Goal: Information Seeking & Learning: Understand process/instructions

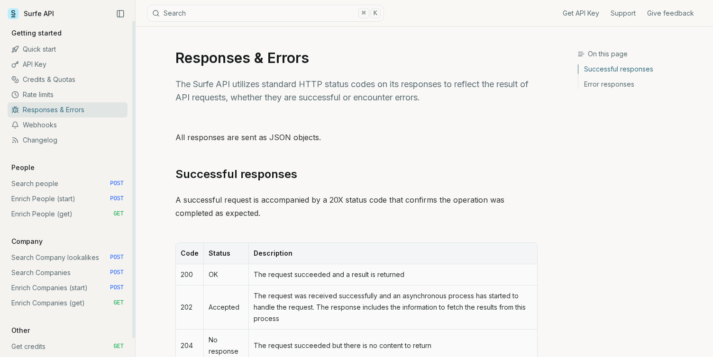
click at [61, 51] on link "Quick start" at bounding box center [68, 49] width 120 height 15
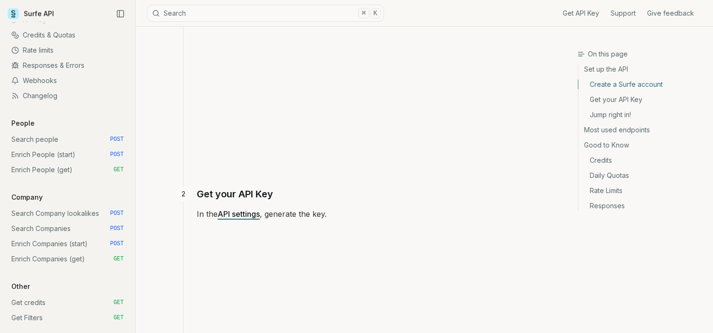
scroll to position [293, 0]
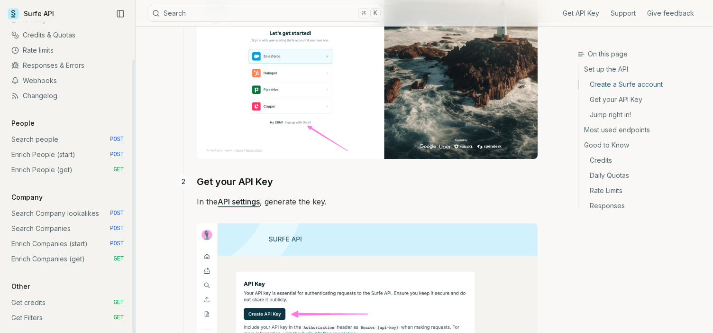
click at [52, 137] on link "Search people POST" at bounding box center [68, 139] width 120 height 15
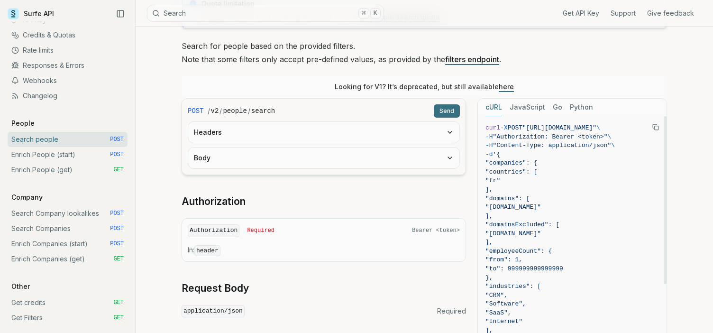
scroll to position [90, 0]
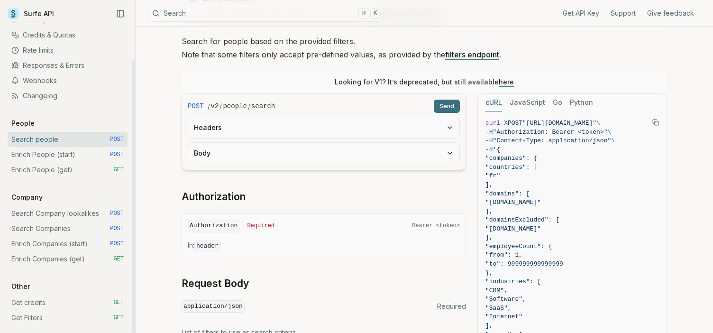
click at [58, 215] on link "Search Company lookalikes POST" at bounding box center [68, 213] width 120 height 15
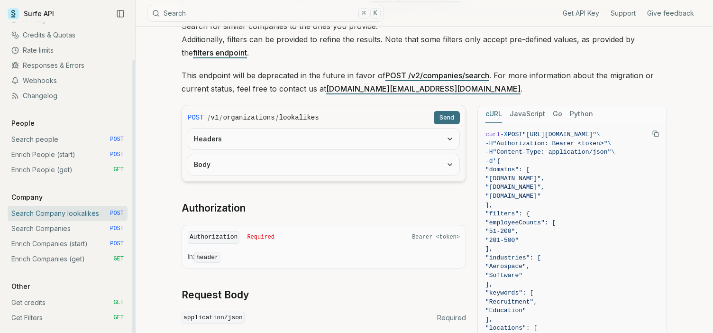
scroll to position [106, 0]
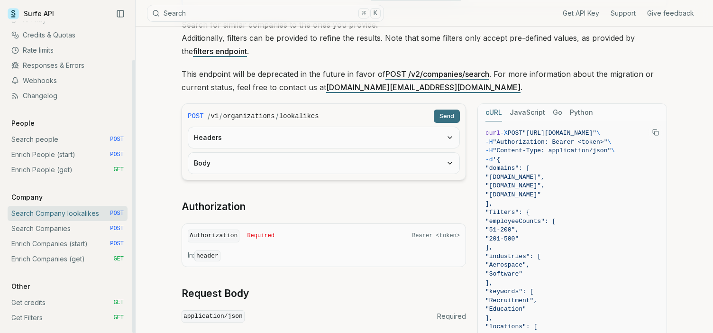
click at [51, 36] on link "Credits & Quotas" at bounding box center [68, 34] width 120 height 15
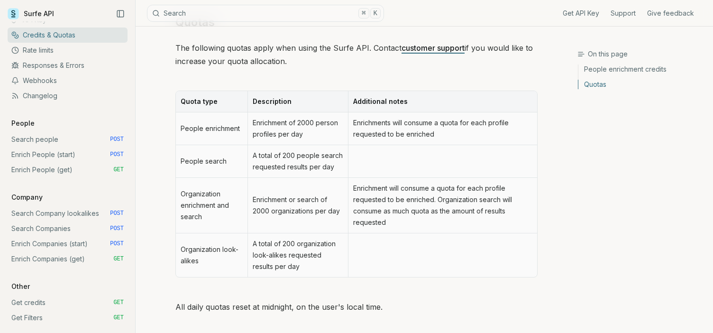
scroll to position [474, 0]
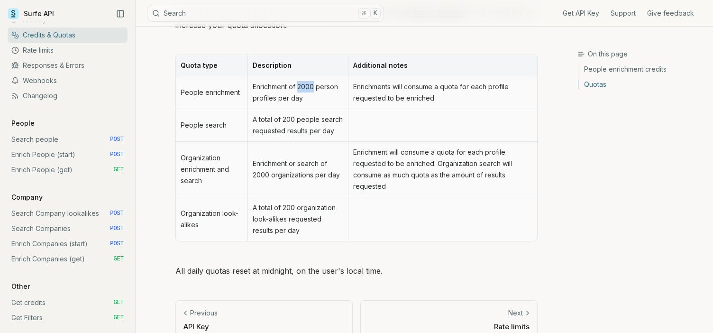
drag, startPoint x: 298, startPoint y: 85, endPoint x: 313, endPoint y: 85, distance: 14.7
click at [313, 86] on td "Enrichment of 2000 person profiles per day" at bounding box center [297, 92] width 100 height 33
click at [325, 89] on td "Enrichment of 2000 person profiles per day" at bounding box center [297, 92] width 100 height 33
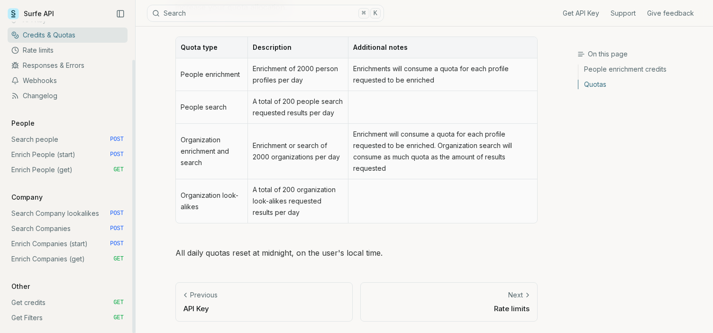
click at [66, 50] on link "Rate limits" at bounding box center [68, 50] width 120 height 15
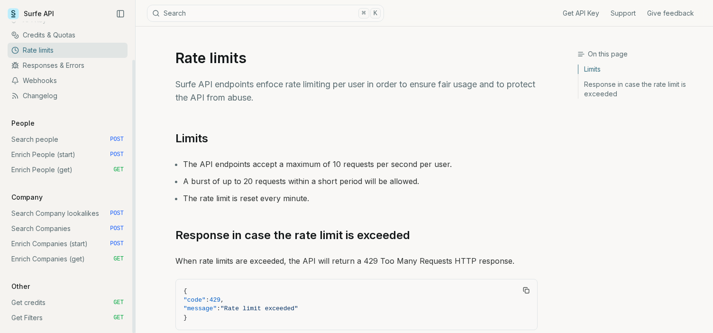
click at [64, 66] on link "Responses & Errors" at bounding box center [68, 65] width 120 height 15
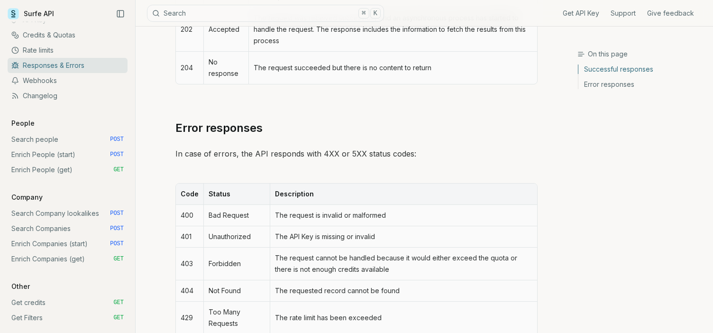
scroll to position [310, 0]
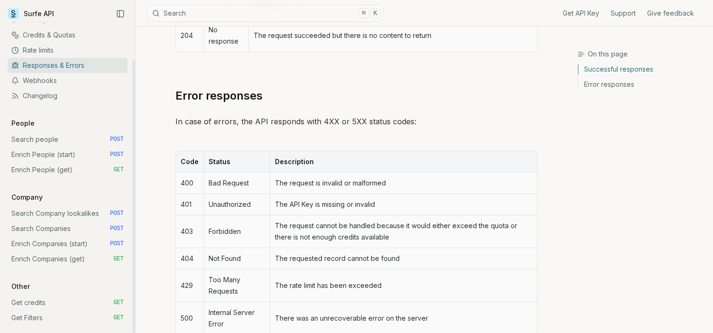
click at [82, 27] on link "Credits & Quotas" at bounding box center [68, 34] width 120 height 15
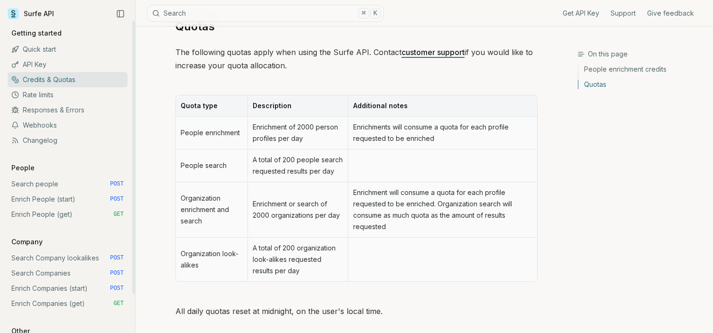
click at [51, 45] on link "Quick start" at bounding box center [68, 49] width 120 height 15
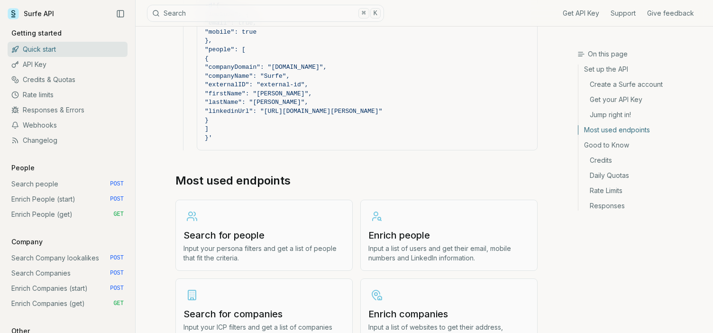
scroll to position [998, 0]
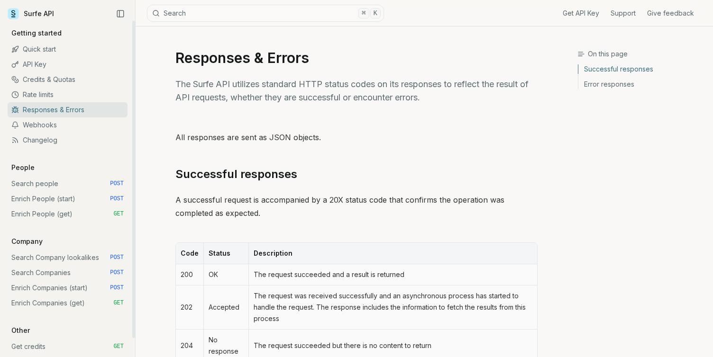
click at [76, 49] on link "Quick start" at bounding box center [68, 49] width 120 height 15
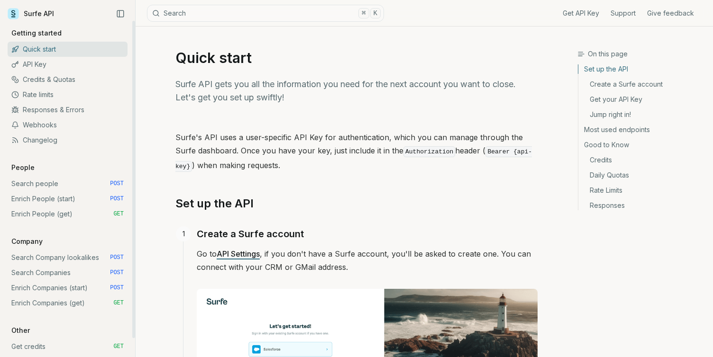
scroll to position [20, 0]
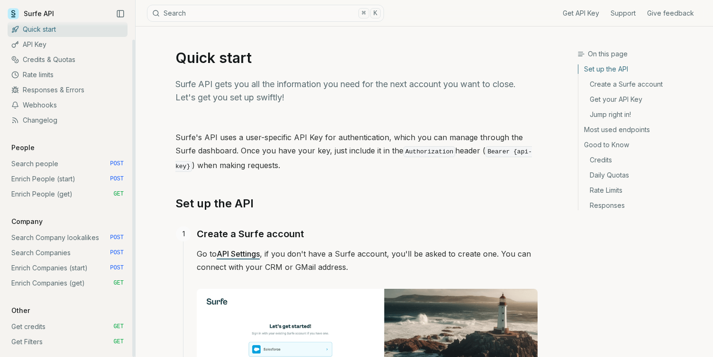
click at [63, 242] on link "Search Company lookalikes POST" at bounding box center [68, 237] width 120 height 15
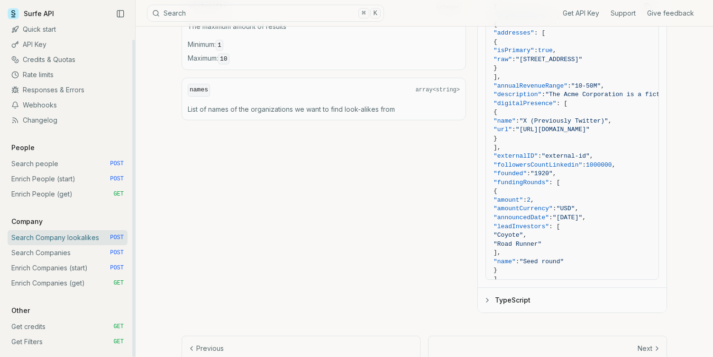
scroll to position [619, 0]
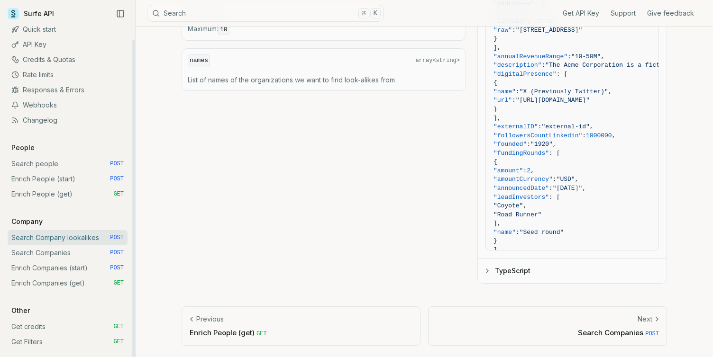
click at [54, 163] on link "Search people POST" at bounding box center [68, 163] width 120 height 15
